Goal: Information Seeking & Learning: Understand process/instructions

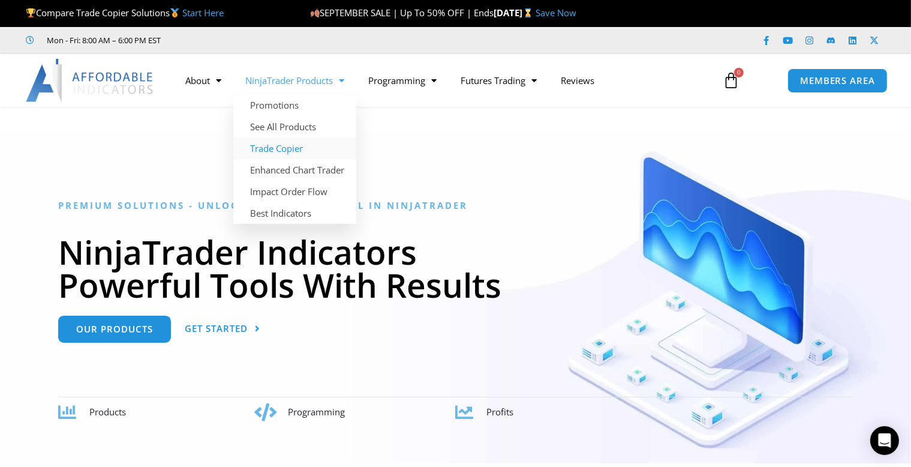
click at [286, 150] on link "Trade Copier" at bounding box center [294, 148] width 123 height 22
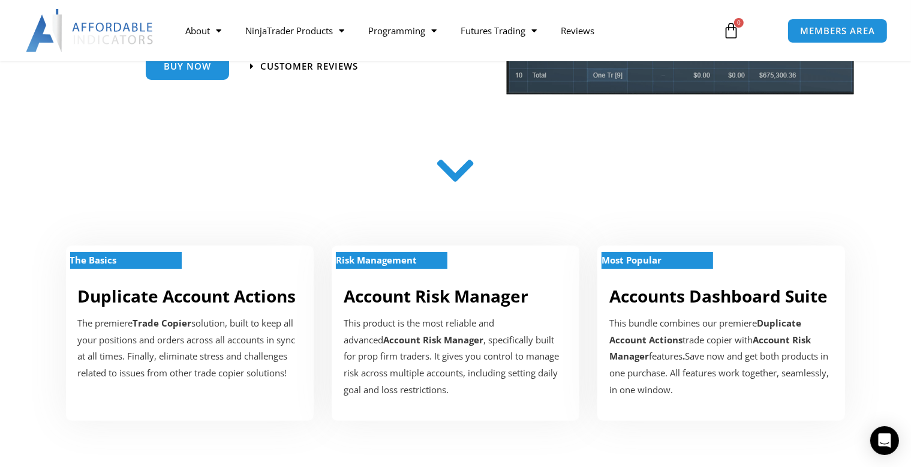
scroll to position [420, 0]
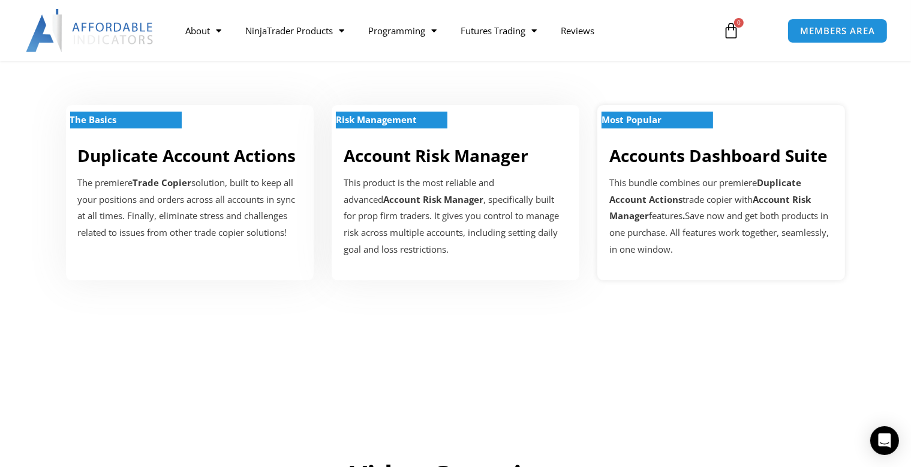
click at [723, 161] on link "Accounts Dashboard Suite" at bounding box center [719, 155] width 218 height 23
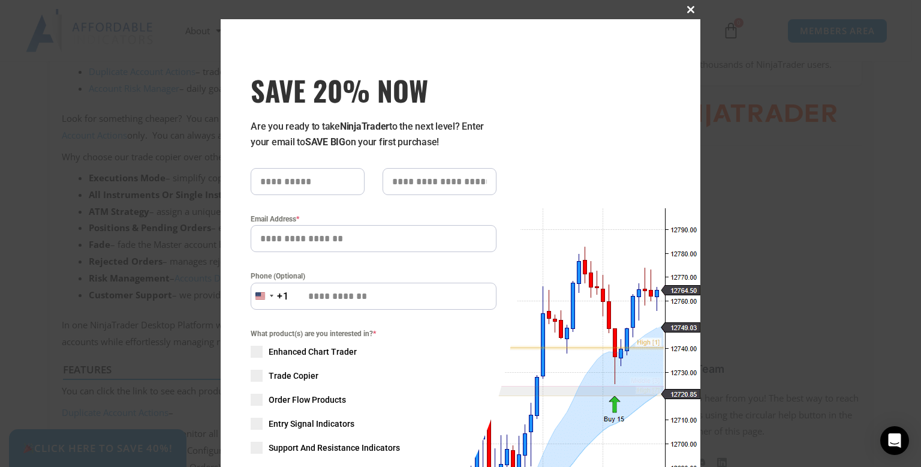
click at [687, 8] on span "SAVE 20% NOW popup" at bounding box center [690, 9] width 19 height 7
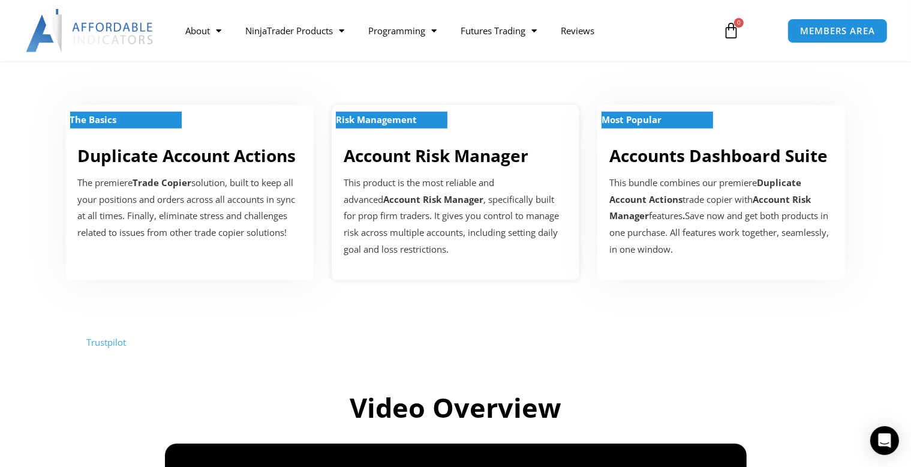
click at [444, 159] on link "Account Risk Manager" at bounding box center [436, 155] width 185 height 23
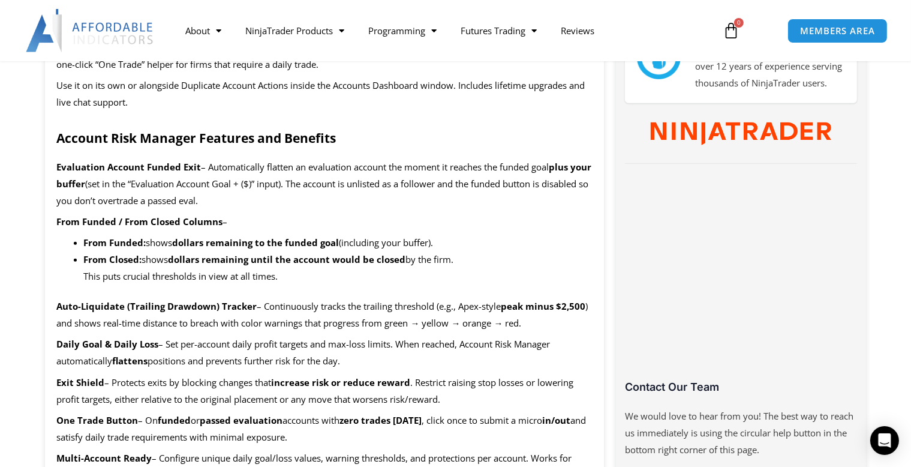
drag, startPoint x: 460, startPoint y: 240, endPoint x: 283, endPoint y: 248, distance: 177.1
click at [283, 248] on li "From Funded: shows dollars remaining to the funded goal (including your buffer)." at bounding box center [338, 243] width 509 height 17
drag, startPoint x: 315, startPoint y: 187, endPoint x: 186, endPoint y: 187, distance: 129.0
click at [186, 187] on span "(set in the “Evaluation Account Goal + ($)” input). The account is unlisted as …" at bounding box center [323, 192] width 532 height 29
drag, startPoint x: 593, startPoint y: 306, endPoint x: 506, endPoint y: 309, distance: 87.0
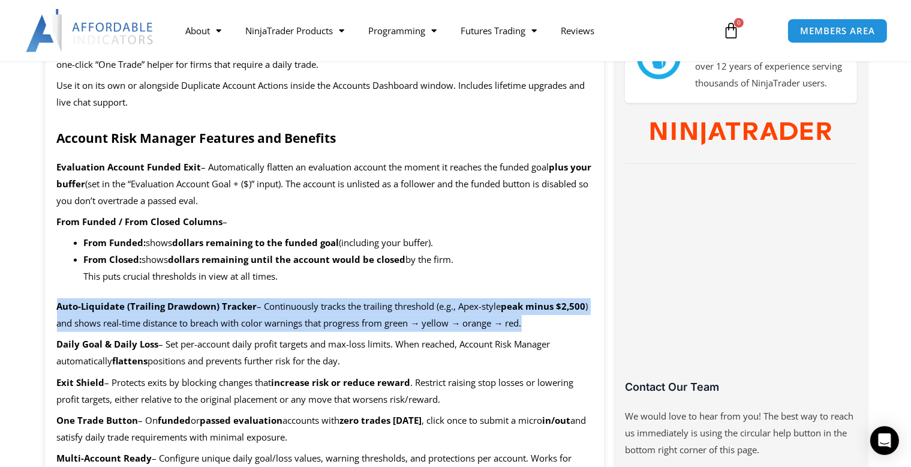
drag, startPoint x: 538, startPoint y: 322, endPoint x: 40, endPoint y: 304, distance: 498.2
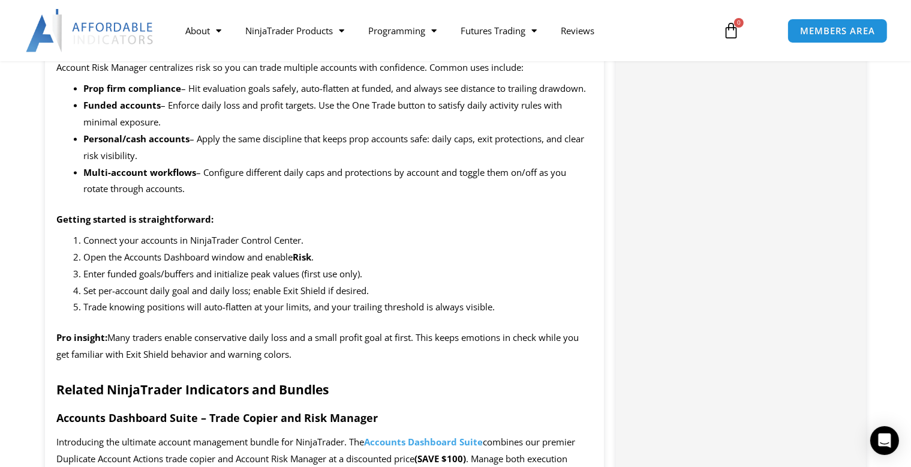
scroll to position [1820, 0]
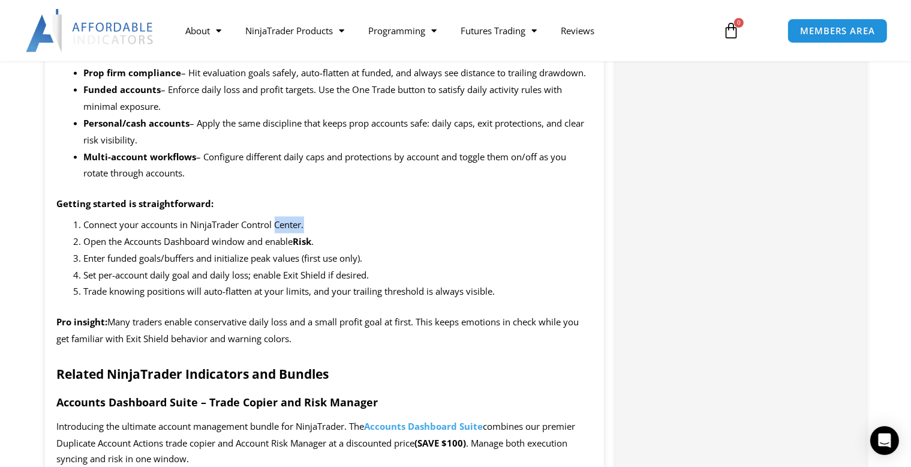
drag, startPoint x: 358, startPoint y: 231, endPoint x: 280, endPoint y: 231, distance: 78.0
click at [280, 231] on li "Connect your accounts in NinjaTrader Control Center." at bounding box center [338, 225] width 509 height 17
drag, startPoint x: 350, startPoint y: 248, endPoint x: 269, endPoint y: 245, distance: 81.0
click at [269, 245] on li "Open the Accounts Dashboard window and enable Risk ." at bounding box center [338, 241] width 509 height 17
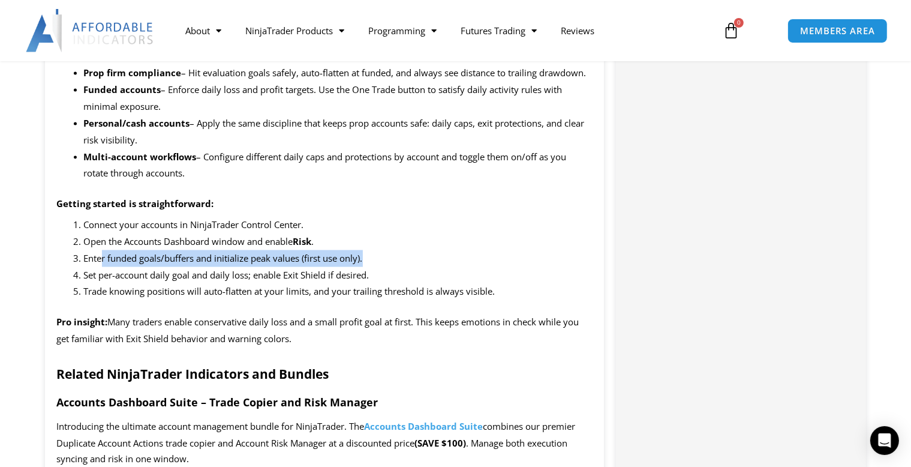
drag, startPoint x: 385, startPoint y: 257, endPoint x: 101, endPoint y: 261, distance: 283.2
click at [101, 261] on li "Enter funded goals/buffers and initialize peak values (first use only)." at bounding box center [338, 258] width 509 height 17
click at [377, 253] on li "Enter funded goals/buffers and initialize peak values (first use only)." at bounding box center [338, 258] width 509 height 17
drag, startPoint x: 382, startPoint y: 259, endPoint x: 81, endPoint y: 262, distance: 301.2
click at [84, 262] on li "Enter funded goals/buffers and initialize peak values (first use only)." at bounding box center [338, 258] width 509 height 17
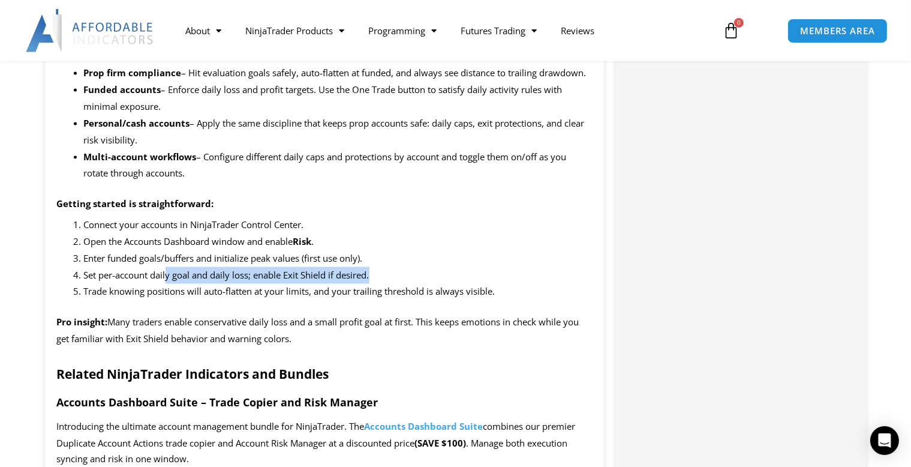
drag, startPoint x: 283, startPoint y: 276, endPoint x: 167, endPoint y: 278, distance: 116.4
click at [167, 278] on li "Set per-account daily goal and daily loss; enable Exit Shield if desired." at bounding box center [338, 275] width 509 height 17
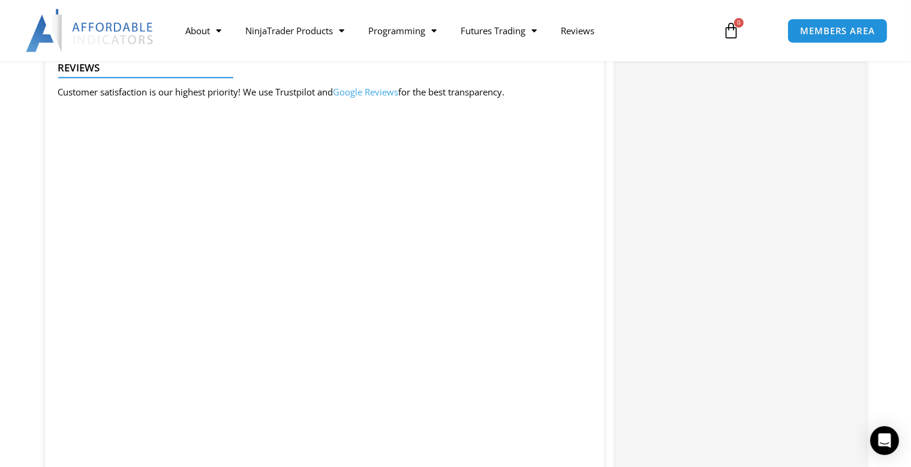
scroll to position [3219, 0]
